Goal: Task Accomplishment & Management: Use online tool/utility

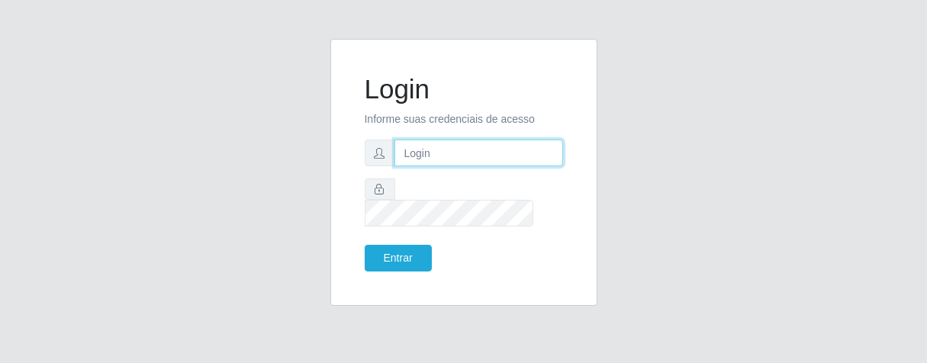
click at [446, 162] on input "text" at bounding box center [479, 153] width 169 height 27
type input "[PERSON_NAME]"
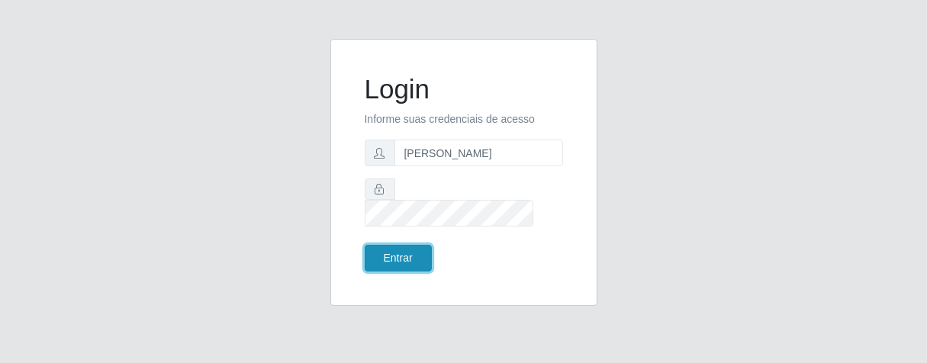
click at [408, 245] on button "Entrar" at bounding box center [398, 258] width 67 height 27
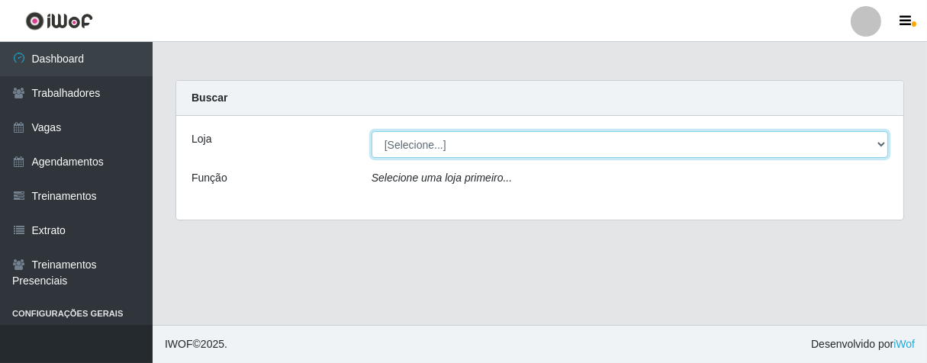
click at [876, 138] on select "[Selecione...] Superbox [GEOGRAPHIC_DATA] - Bessa" at bounding box center [630, 144] width 517 height 27
select select "206"
click at [372, 131] on select "[Selecione...] Superbox [GEOGRAPHIC_DATA] - Bessa" at bounding box center [630, 144] width 517 height 27
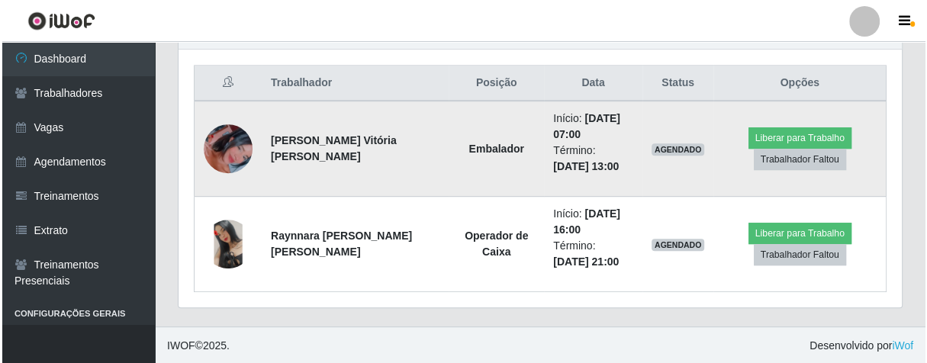
scroll to position [483, 0]
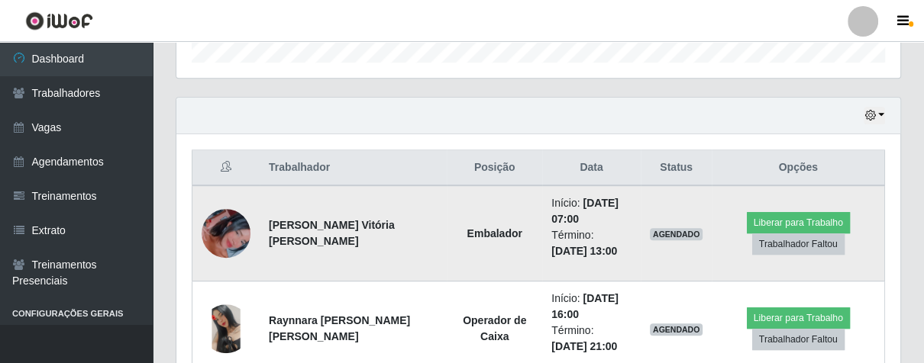
click at [244, 227] on img at bounding box center [226, 233] width 49 height 87
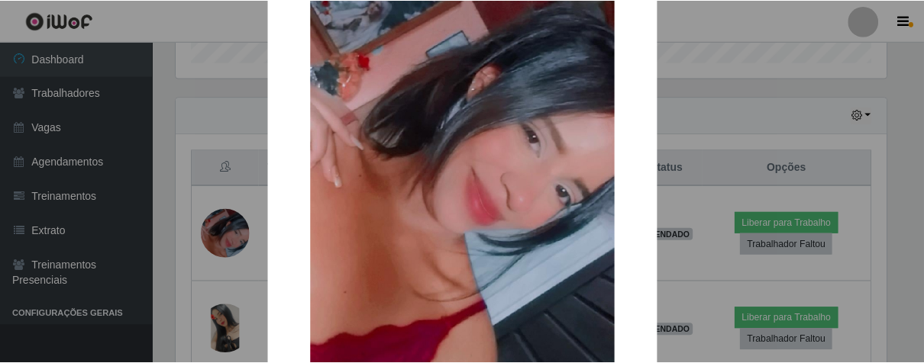
scroll to position [312, 0]
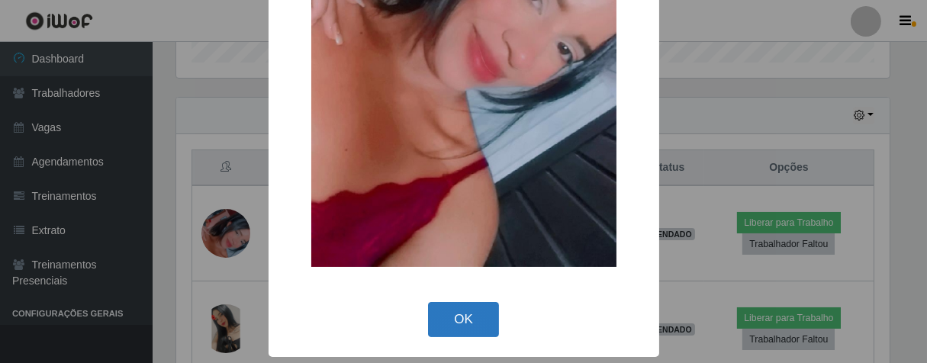
click at [456, 304] on button "OK" at bounding box center [463, 320] width 71 height 36
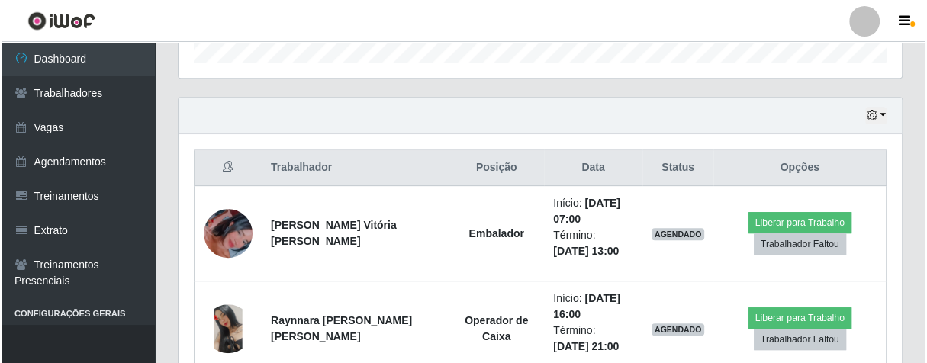
scroll to position [316, 723]
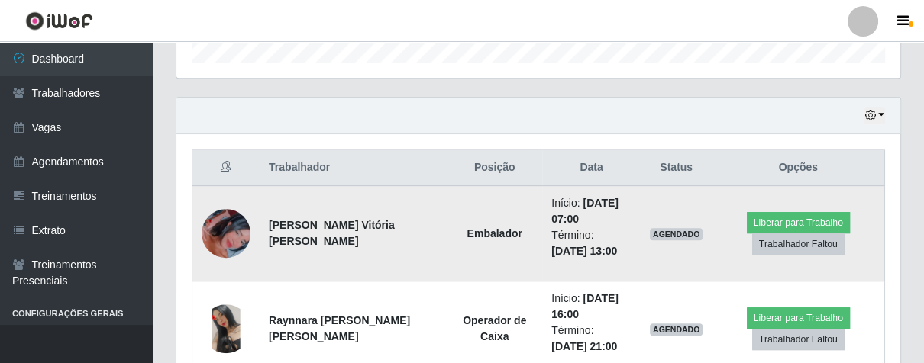
click at [226, 239] on img at bounding box center [226, 233] width 49 height 87
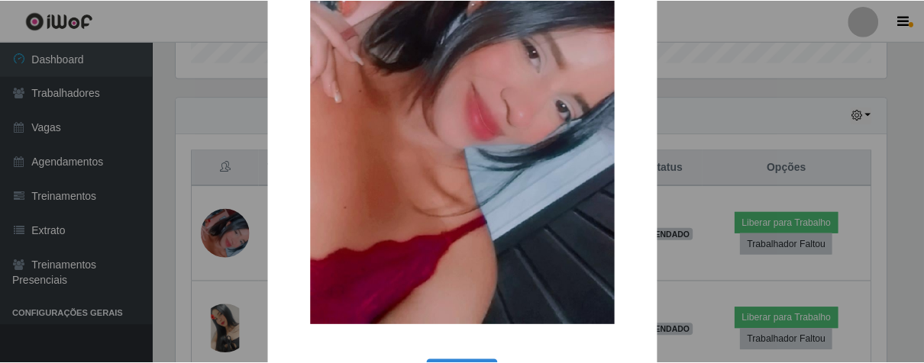
scroll to position [312, 0]
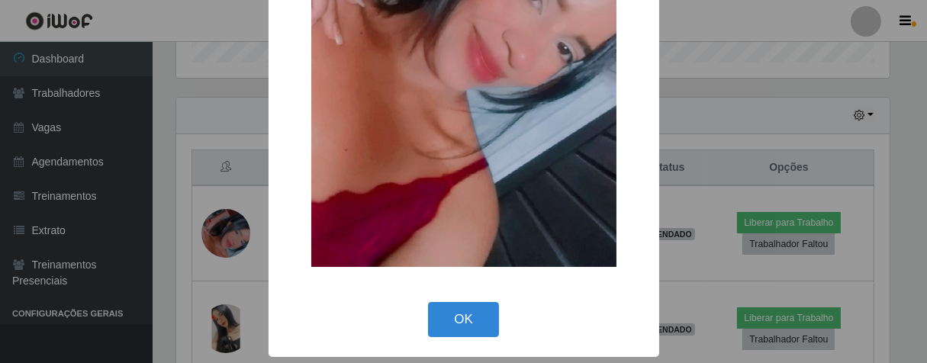
drag, startPoint x: 447, startPoint y: 322, endPoint x: 853, endPoint y: 292, distance: 407.3
click at [448, 321] on button "OK" at bounding box center [463, 320] width 71 height 36
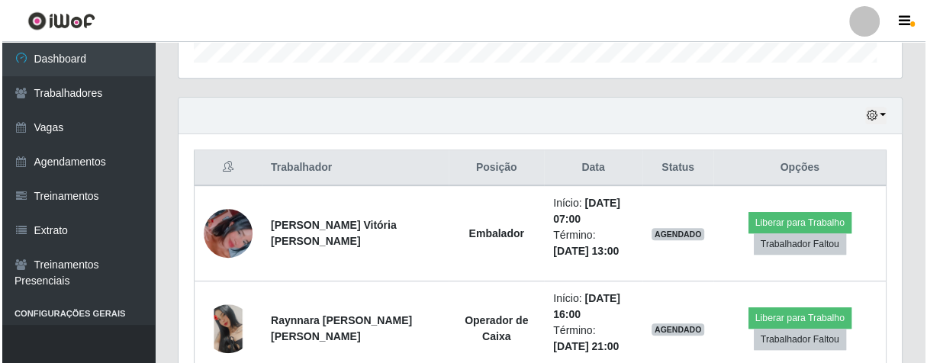
scroll to position [316, 723]
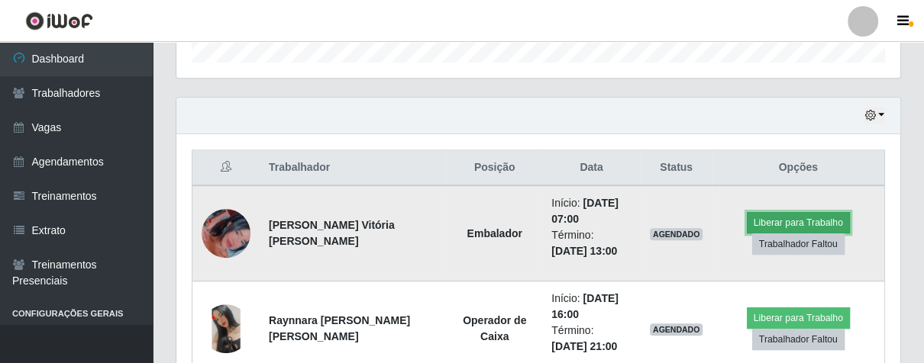
click at [817, 221] on button "Liberar para Trabalho" at bounding box center [798, 222] width 103 height 21
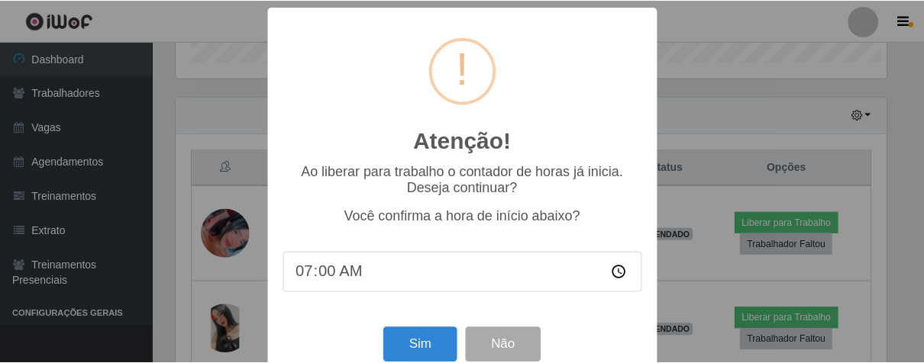
scroll to position [316, 714]
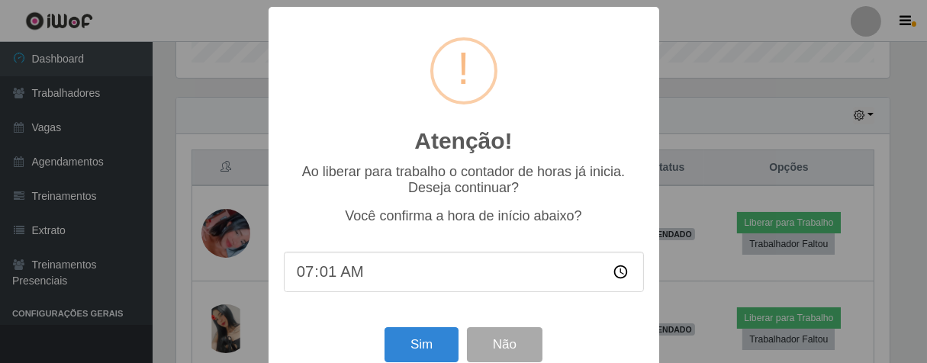
type input "07:15"
click at [412, 347] on button "Sim" at bounding box center [422, 345] width 74 height 36
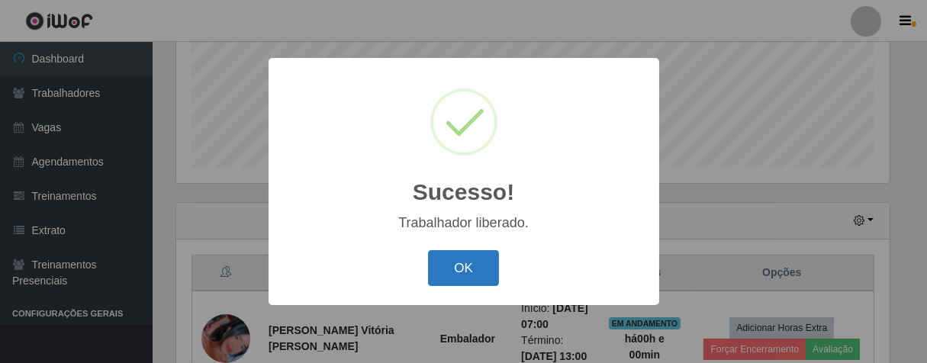
click at [475, 269] on button "OK" at bounding box center [463, 268] width 71 height 36
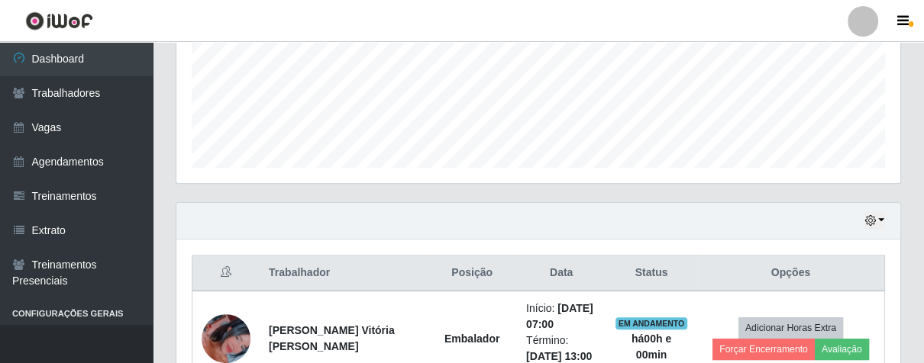
scroll to position [316, 723]
